Goal: Task Accomplishment & Management: Manage account settings

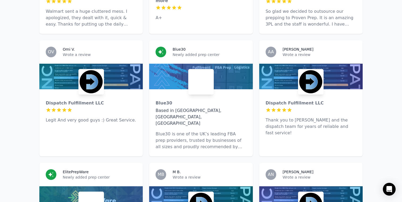
scroll to position [247, 0]
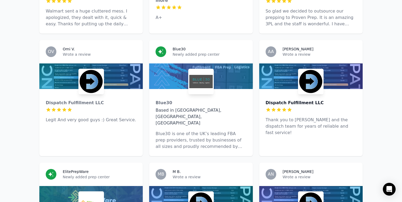
click at [329, 100] on div "Dispatch Fulfillment LLC" at bounding box center [311, 103] width 91 height 6
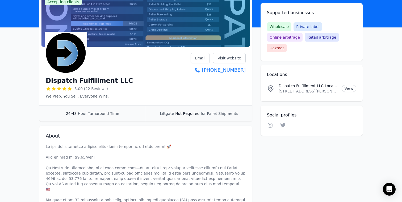
scroll to position [46, 0]
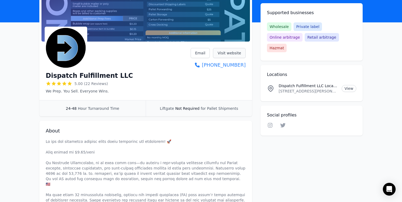
click at [220, 56] on link "Visit website" at bounding box center [229, 53] width 33 height 10
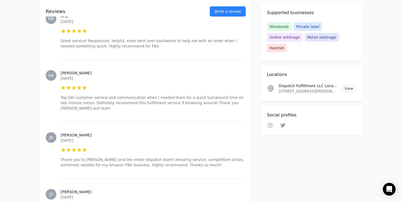
scroll to position [491, 0]
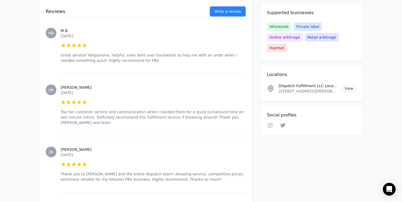
click at [274, 122] on div "Linkedin Facebook Instagram Twitter YouTube" at bounding box center [311, 125] width 89 height 7
click at [272, 122] on icon at bounding box center [270, 124] width 6 height 5
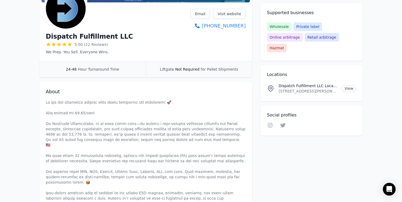
scroll to position [0, 0]
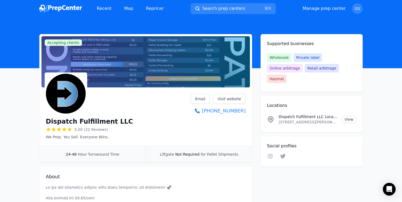
click at [63, 9] on img at bounding box center [60, 8] width 43 height 7
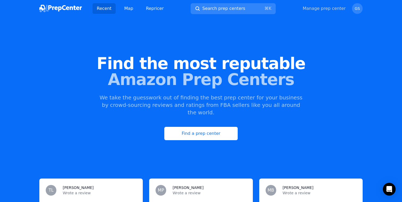
click at [325, 9] on link "Manage prep center" at bounding box center [324, 8] width 43 height 6
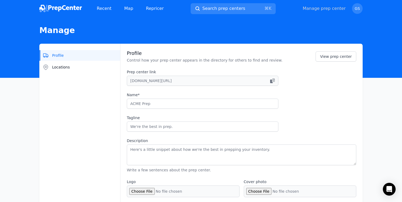
type input "Blooship"
type input "Built to fuel eCommerce growth - Tax-free state advantage"
type textarea "Tired of disorganized prep centers with low commitment and slow delivery times?…"
type input "[DOMAIN_NAME]"
type input "6175011900"
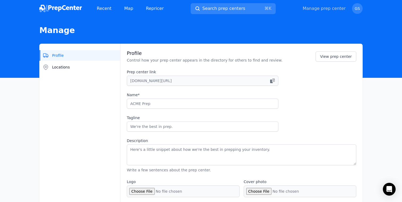
type input "[PERSON_NAME][EMAIL_ADDRESS][DOMAIN_NAME]"
checkbox input "true"
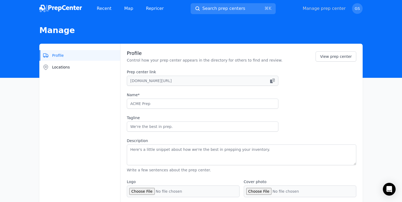
checkbox input "true"
select select "24"
type input "blooship"
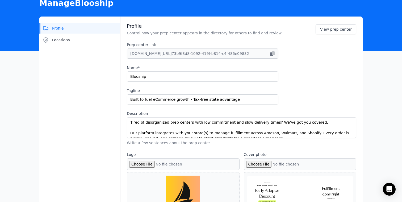
scroll to position [25, 0]
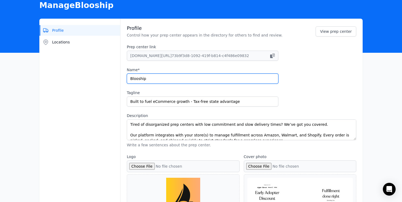
click at [203, 76] on input "Blooship" at bounding box center [203, 78] width 152 height 10
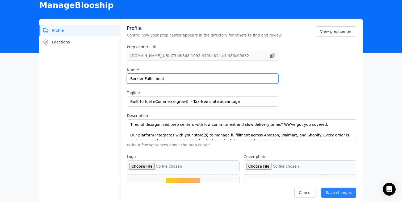
type input "Render Fulfillment"
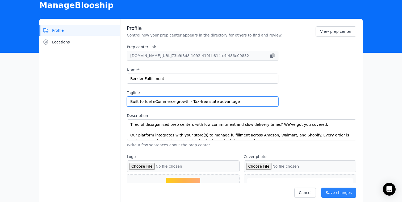
click at [135, 101] on input "Built to fuel eCommerce growth - Tax-free state advantage" at bounding box center [203, 101] width 152 height 10
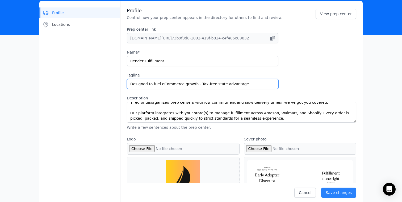
scroll to position [0, 0]
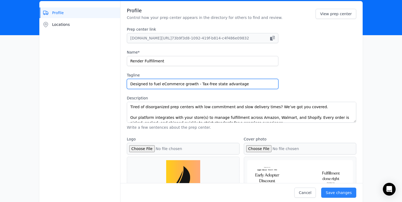
type input "Designed to fuel eCommerce growth - Tax-free state advantage"
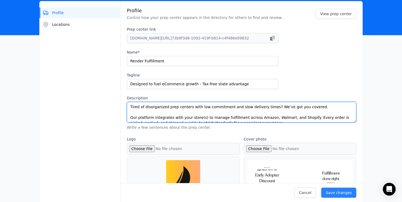
click at [169, 106] on textarea "Tired of disorganized prep centers with low commitment and slow delivery times?…" at bounding box center [242, 112] width 230 height 21
click at [166, 109] on textarea "Tired of disorganized prep centers with low commitment and slow delivery times?…" at bounding box center [242, 112] width 230 height 21
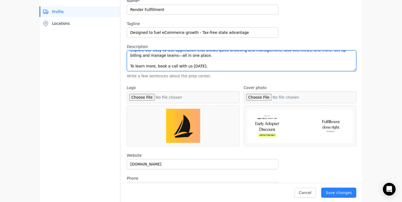
scroll to position [94, 0]
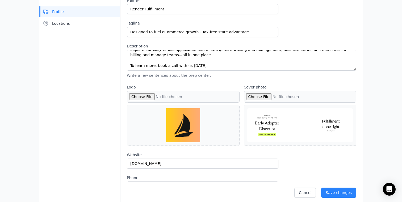
click at [146, 102] on input "Logo" at bounding box center [183, 97] width 113 height 12
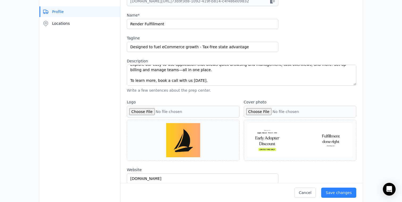
type input "C:\fakepath\rf-pfp-white-rgb-2048px-w-72ppi.png"
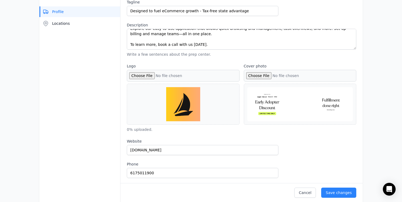
scroll to position [140, 0]
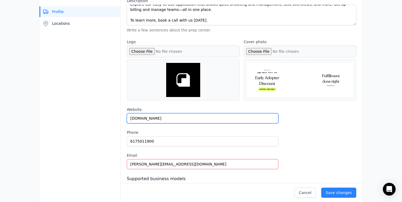
click at [231, 115] on input "[DOMAIN_NAME]" at bounding box center [203, 118] width 152 height 10
type input "W"
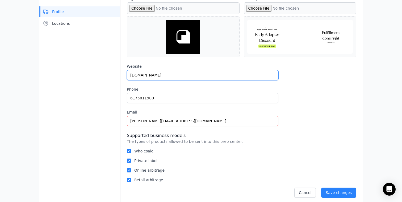
scroll to position [184, 0]
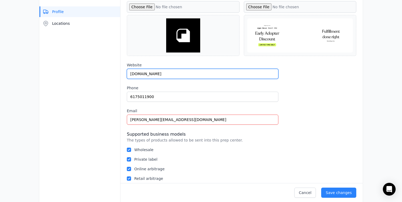
type input "[DOMAIN_NAME]"
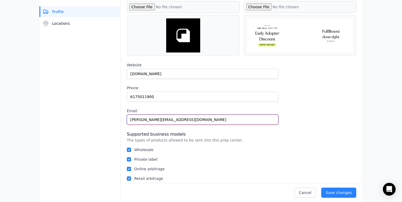
click at [216, 121] on input "[PERSON_NAME][EMAIL_ADDRESS][DOMAIN_NAME]" at bounding box center [203, 119] width 152 height 10
drag, startPoint x: 145, startPoint y: 119, endPoint x: 196, endPoint y: 120, distance: 50.3
click at [196, 119] on input "[PERSON_NAME][EMAIL_ADDRESS][DOMAIN_NAME]" at bounding box center [203, 119] width 152 height 10
type input "[PERSON_NAME][EMAIL_ADDRESS][DOMAIN_NAME]"
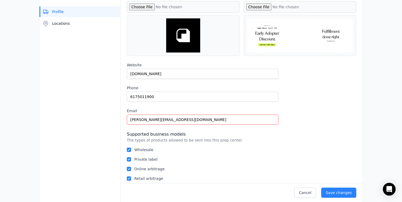
click at [340, 111] on div "Website [DOMAIN_NAME] Phone [PHONE_NUMBER] Email [PERSON_NAME][EMAIL_ADDRESS][D…" at bounding box center [242, 93] width 230 height 62
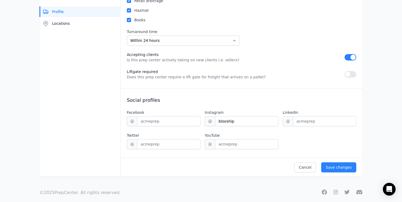
scroll to position [365, 0]
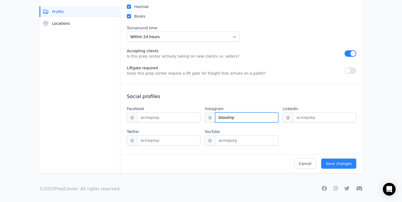
click at [241, 118] on input "blooship" at bounding box center [246, 117] width 63 height 10
type input "renderfulfillment"
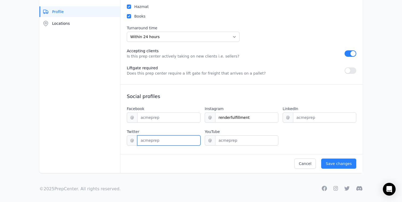
click at [159, 138] on input "Twitter" at bounding box center [168, 140] width 63 height 10
type input "tryrender"
click at [273, 93] on h3 "Social profiles" at bounding box center [242, 96] width 230 height 6
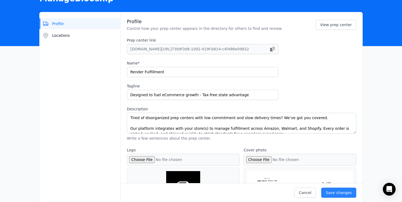
scroll to position [31, 0]
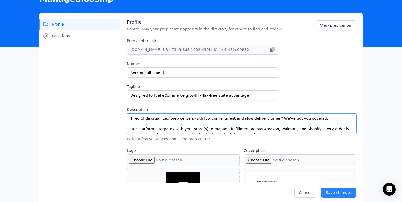
drag, startPoint x: 131, startPoint y: 118, endPoint x: 315, endPoint y: 121, distance: 183.7
click at [315, 121] on textarea "Tired of disorganized prep centers with low commitment and slow delivery times?…" at bounding box center [242, 123] width 230 height 21
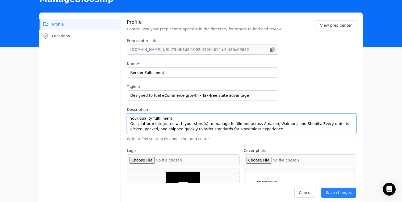
click at [151, 119] on textarea "Your quality fulfillment Our platform integrates with your store(s) to manage f…" at bounding box center [242, 123] width 230 height 21
click at [147, 119] on textarea "Your quality fulfillment Our platform integrates with your store(s) to manage f…" at bounding box center [242, 123] width 230 height 21
click at [152, 119] on textarea "Your quality fulfillment Our platform integrates with your store(s) to manage f…" at bounding box center [242, 123] width 230 height 21
click at [151, 117] on textarea "Your quality full-scale ulfillment Our platform integrates with your store(s) t…" at bounding box center [242, 123] width 230 height 21
click at [170, 119] on textarea "Your quality, full-scale ulfillment Our platform integrates with your store(s) …" at bounding box center [242, 123] width 230 height 21
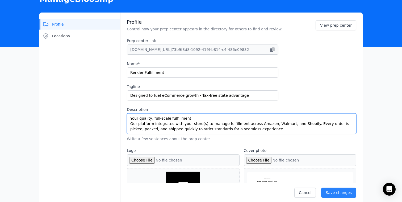
click at [190, 116] on textarea "Your quality, full-scale fulfillment Our platform integrates with your store(s)…" at bounding box center [242, 123] width 230 height 21
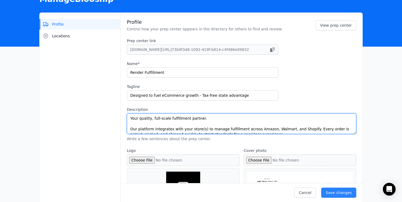
drag, startPoint x: 169, startPoint y: 118, endPoint x: 151, endPoint y: 116, distance: 18.5
click at [151, 116] on textarea "Your quality, full-scale fulfillment partner. Our platform integrates with your…" at bounding box center [242, 123] width 230 height 21
click at [131, 117] on textarea "Your qualityfulfillment partner. Our platform integrates with your store(s) to …" at bounding box center [242, 123] width 230 height 21
click at [163, 119] on textarea "Render: Your qualityfulfillment partner. Our platform integrates with your stor…" at bounding box center [242, 123] width 230 height 21
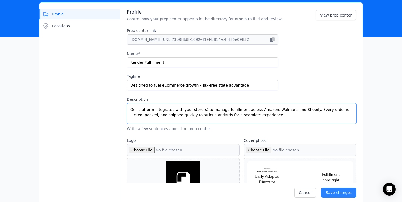
scroll to position [41, 0]
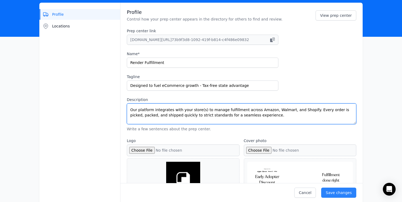
click at [135, 107] on textarea "Render: Your quality-fulfillment partner. Our platform integrates with your sto…" at bounding box center [242, 113] width 230 height 21
click at [134, 107] on textarea "Render: Your quality-fulfillment partner. Our platform integrates with your sto…" at bounding box center [242, 113] width 230 height 21
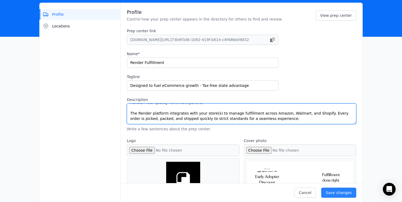
drag, startPoint x: 280, startPoint y: 114, endPoint x: 296, endPoint y: 113, distance: 15.7
click at [296, 113] on textarea "Render: Your quality-fulfillment partner. The Render platform integrates with y…" at bounding box center [242, 113] width 230 height 21
click at [281, 113] on textarea "Render: Your quality-fulfillment partner. The Render platform integrates with y…" at bounding box center [242, 113] width 230 height 21
drag, startPoint x: 279, startPoint y: 114, endPoint x: 318, endPoint y: 114, distance: 39.1
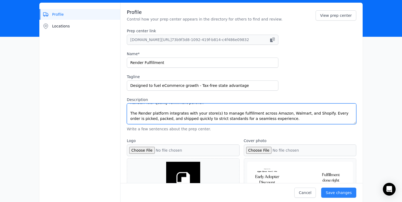
click at [318, 114] on textarea "Render: Your quality-fulfillment partner. The Render platform integrates with y…" at bounding box center [242, 113] width 230 height 21
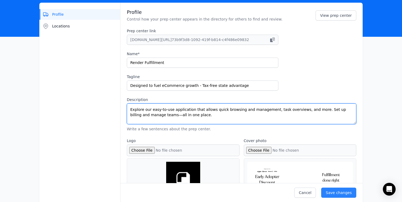
scroll to position [26, 0]
click at [236, 117] on textarea "Render: Your quality-fulfillment partner. The Render platform integrates with y…" at bounding box center [242, 113] width 230 height 21
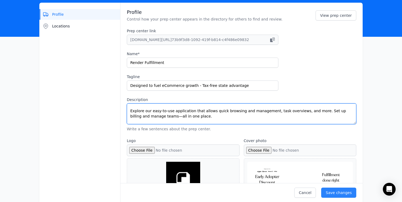
scroll to position [23, 0]
click at [270, 117] on textarea "Render: Your quality-fulfillment partner. The Render platform integrates with y…" at bounding box center [242, 113] width 230 height 21
click at [280, 114] on textarea "Render: Your quality-fulfillment partner. The Render platform integrates with y…" at bounding box center [242, 113] width 230 height 21
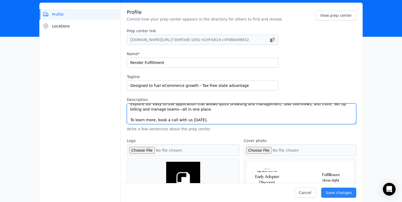
scroll to position [32, 0]
click at [280, 114] on textarea "Render: Your quality-fulfillment partner. The Render platform integrates with y…" at bounding box center [242, 113] width 230 height 21
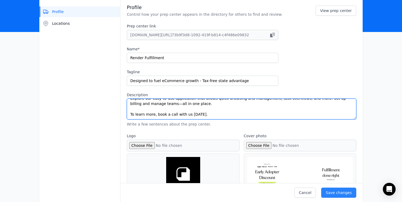
scroll to position [45, 0]
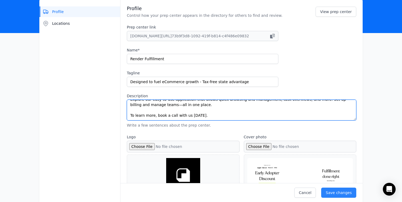
drag, startPoint x: 157, startPoint y: 114, endPoint x: 99, endPoint y: 114, distance: 58.3
click at [236, 112] on textarea "Render: Your quality-fulfillment partner. The Render platform integrates with y…" at bounding box center [242, 110] width 230 height 21
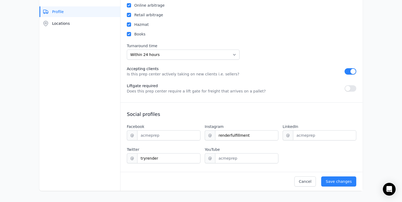
scroll to position [347, 0]
type textarea "Render: Your quality-fulfillment partner. The Render platform integrates with y…"
click at [345, 183] on div "Save changes" at bounding box center [339, 181] width 26 height 5
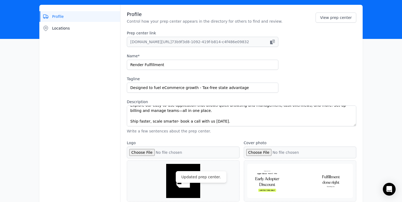
scroll to position [0, 0]
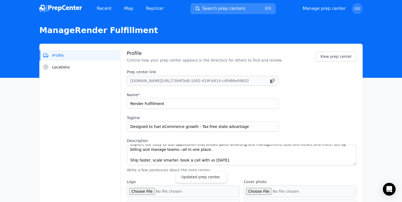
click at [231, 6] on span "Search prep centers" at bounding box center [224, 8] width 43 height 6
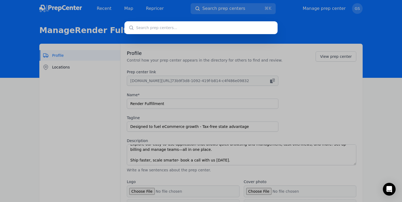
click at [197, 71] on div at bounding box center [201, 101] width 402 height 202
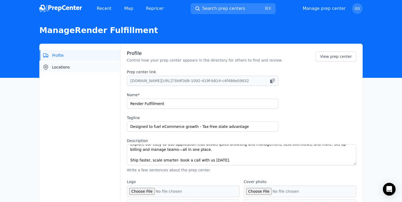
click at [84, 63] on button "Locations" at bounding box center [79, 67] width 81 height 11
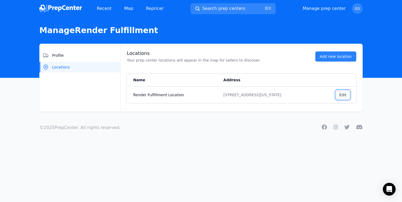
click at [345, 97] on button "Edit ," at bounding box center [343, 94] width 14 height 9
select select "US"
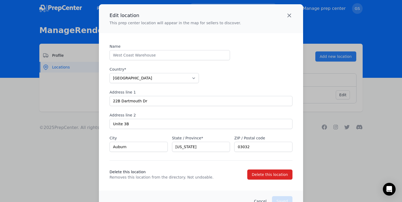
click at [291, 15] on icon "button" at bounding box center [289, 15] width 6 height 6
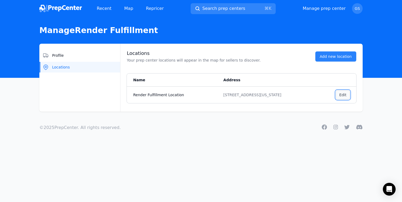
click at [340, 94] on button "Edit ," at bounding box center [343, 94] width 14 height 9
select select "US"
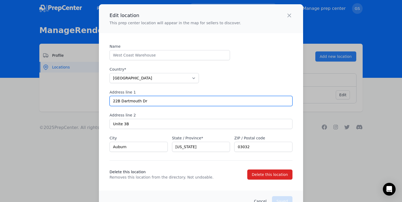
click at [154, 102] on input "22B Dartmouth Dr" at bounding box center [201, 101] width 183 height 10
type input "21 Trolley Ln"
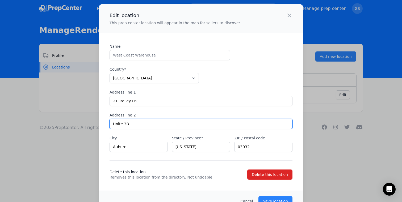
click at [159, 121] on input "Unite 3B" at bounding box center [201, 124] width 183 height 10
click at [122, 124] on input "Unite 2" at bounding box center [201, 124] width 183 height 10
type input "Unit 2"
click at [152, 124] on input "Unit 2" at bounding box center [201, 124] width 183 height 10
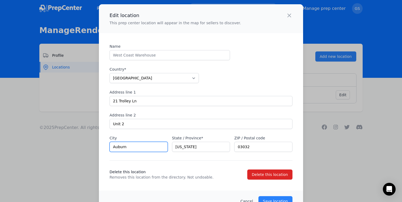
click at [154, 147] on input "Auburn" at bounding box center [139, 147] width 58 height 10
type input "[GEOGRAPHIC_DATA]"
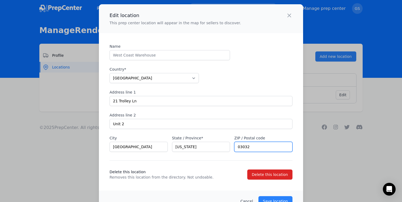
click at [258, 146] on input "03032" at bounding box center [263, 147] width 58 height 10
paste input "79"
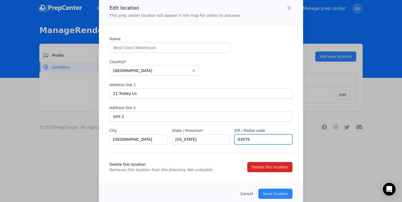
scroll to position [14, 0]
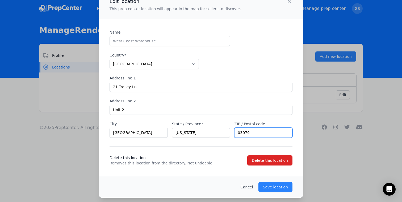
type input "03079"
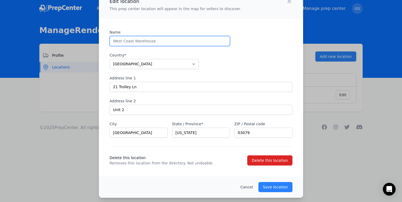
click at [178, 41] on input "Name" at bounding box center [170, 41] width 121 height 10
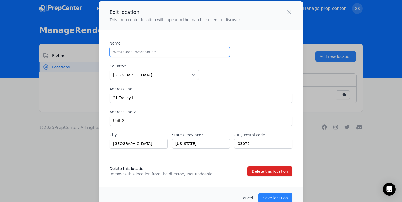
scroll to position [1, 0]
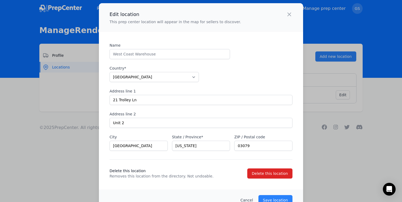
click at [241, 40] on div "Edit location This prep center location will appear in the map for sellers to d…" at bounding box center [201, 106] width 204 height 207
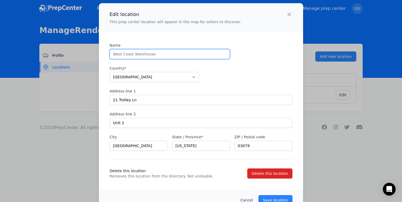
click at [203, 55] on input "Name" at bounding box center [170, 54] width 121 height 10
type input "Render Fulfillment"
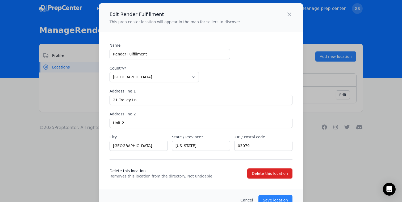
click at [268, 91] on label "Address line 1" at bounding box center [201, 90] width 183 height 5
click at [268, 95] on input "21 Trolley Ln" at bounding box center [201, 100] width 183 height 10
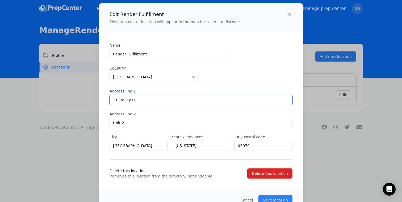
scroll to position [14, 0]
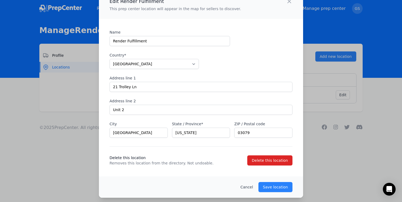
click at [261, 73] on div "Name Render Fulfillment Country* [GEOGRAPHIC_DATA] [GEOGRAPHIC_DATA] [GEOGRAPHI…" at bounding box center [201, 84] width 183 height 108
click at [285, 189] on p "Save location" at bounding box center [275, 186] width 25 height 5
type input "22B Dartmouth Dr"
type input "Unite 3B"
type input "Auburn"
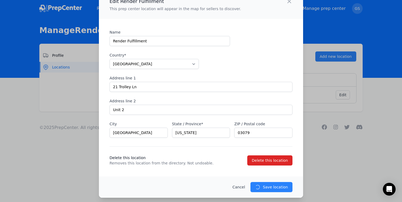
type input "03032"
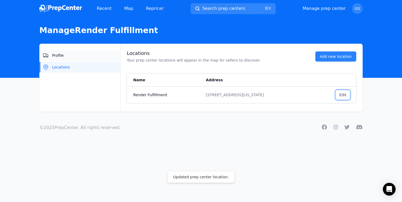
click at [94, 55] on button "Profile" at bounding box center [79, 55] width 81 height 11
select select "24"
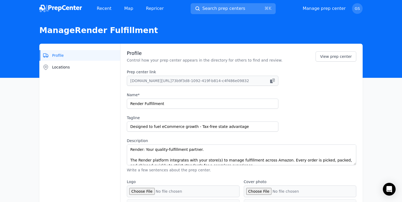
click at [229, 10] on span "Search prep centers" at bounding box center [224, 8] width 43 height 6
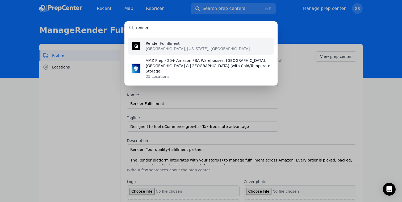
type input "render"
click at [222, 48] on li "Render Fulfillment [GEOGRAPHIC_DATA], [US_STATE], [GEOGRAPHIC_DATA]" at bounding box center [201, 46] width 147 height 17
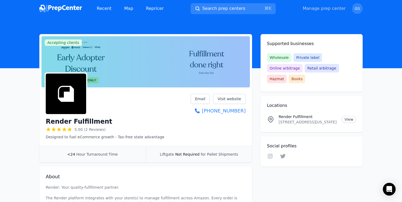
click at [328, 8] on link "Manage prep center" at bounding box center [324, 8] width 43 height 6
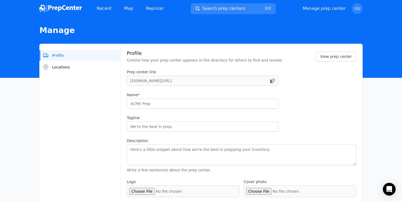
type input "Render Fulfillment"
type input "Designed to fuel eCommerce growth - Tax-free state advantage"
type textarea "Render: Your quality-fulfillment partner. The Render platform integrates with y…"
type input "[DOMAIN_NAME]"
type input "6175011900"
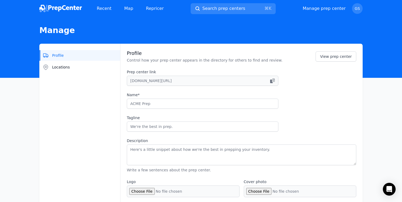
type input "[PERSON_NAME][EMAIL_ADDRESS][DOMAIN_NAME]"
checkbox input "true"
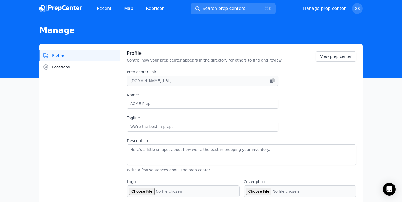
checkbox input "true"
select select "24"
type input "renderfulfillment"
type input "tryrender"
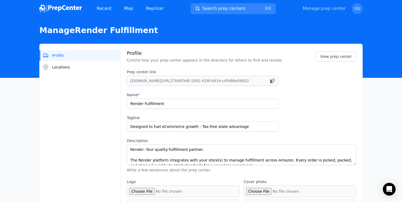
click at [324, 10] on link "Manage prep center" at bounding box center [324, 8] width 43 height 6
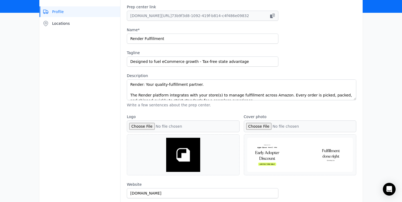
scroll to position [32, 0]
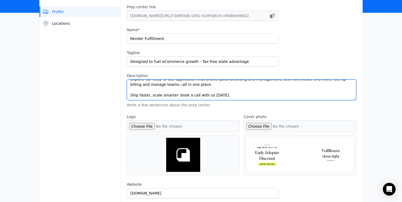
click at [176, 95] on textarea "Render: Your quality-fulfillment partner. The Render platform integrates with y…" at bounding box center [242, 89] width 230 height 21
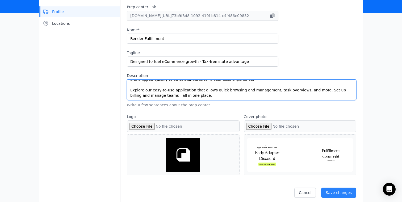
scroll to position [25, 0]
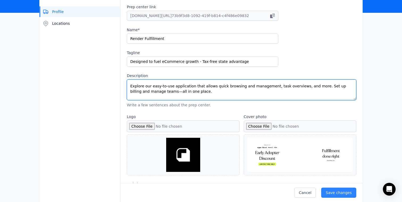
click at [157, 91] on textarea "Render: Your quality-fulfillment partner. The Render platform integrates with y…" at bounding box center [242, 89] width 230 height 21
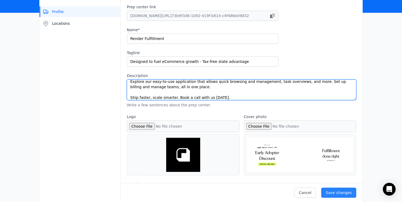
scroll to position [32, 0]
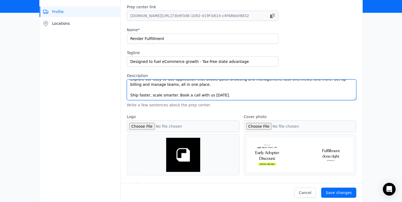
type textarea "Render: Your quality-fulfillment partner. The Render platform integrates with y…"
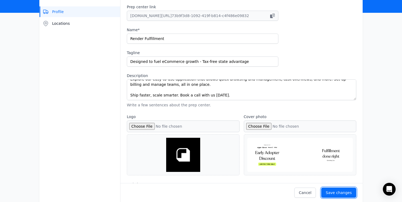
click at [336, 193] on div "Save changes" at bounding box center [339, 192] width 26 height 5
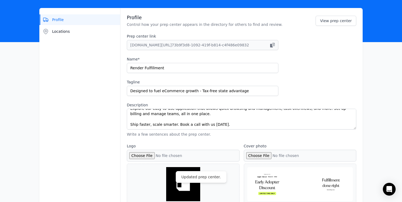
scroll to position [0, 0]
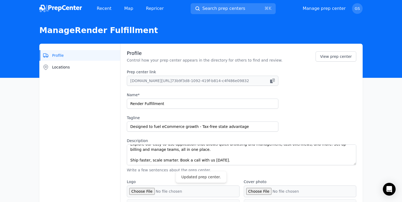
click at [65, 8] on img at bounding box center [60, 8] width 43 height 7
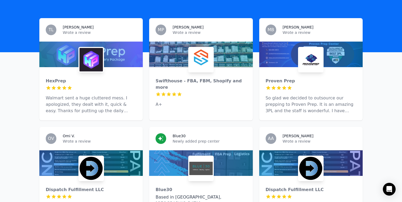
scroll to position [195, 0]
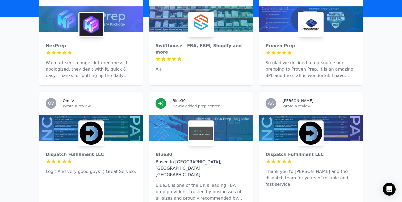
click at [341, 116] on div at bounding box center [311, 128] width 104 height 26
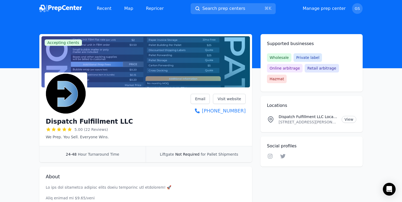
click at [65, 2] on div "Recent Map Repricer Search prep centers ⌘ K Open main menu Manage prep center O…" at bounding box center [201, 8] width 324 height 17
click at [65, 4] on div "Recent Map Repricer" at bounding box center [103, 8] width 129 height 11
